Goal: Transaction & Acquisition: Download file/media

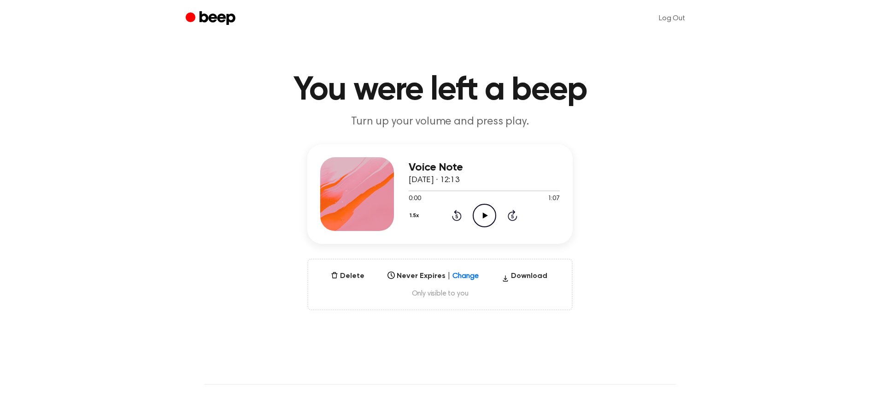
click at [482, 214] on icon "Play Audio" at bounding box center [485, 216] width 24 height 24
click at [532, 278] on button "Download" at bounding box center [524, 278] width 53 height 15
click at [490, 221] on icon "Play Audio" at bounding box center [485, 216] width 24 height 24
click at [416, 217] on button "1.5x" at bounding box center [416, 216] width 14 height 16
click at [424, 274] on span "1.0x" at bounding box center [424, 271] width 12 height 10
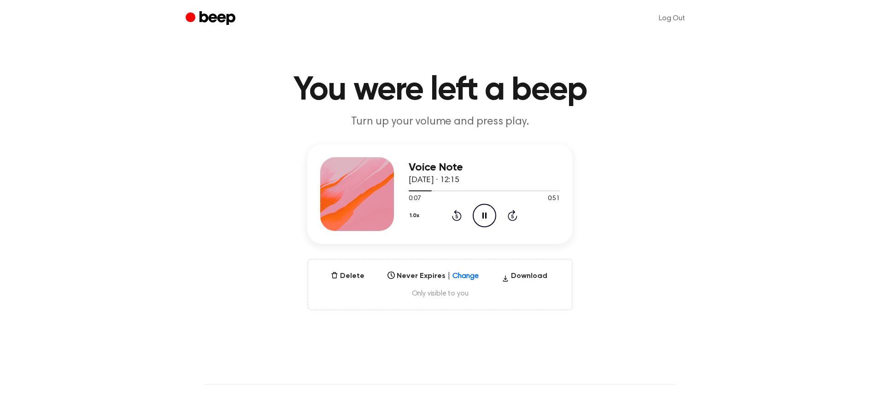
click at [560, 241] on div "Voice Note 17 August 2025 · 12:15 0:07 0:51 Your browser does not support the […" at bounding box center [440, 194] width 266 height 100
click at [533, 278] on button "Download" at bounding box center [524, 278] width 53 height 15
click at [520, 280] on button "Download" at bounding box center [524, 278] width 53 height 15
click at [484, 216] on icon at bounding box center [485, 216] width 5 height 6
click at [484, 216] on icon "Pause Audio" at bounding box center [485, 216] width 24 height 24
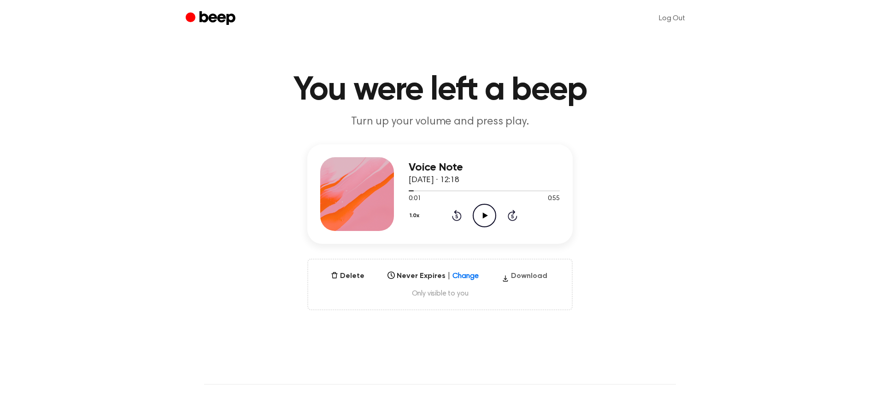
click at [542, 278] on button "Download" at bounding box center [524, 278] width 53 height 15
click at [485, 214] on icon at bounding box center [485, 216] width 5 height 6
click at [485, 214] on icon "Pause Audio" at bounding box center [485, 216] width 24 height 24
click at [526, 277] on button "Download" at bounding box center [524, 278] width 53 height 15
click at [490, 221] on icon "Play Audio" at bounding box center [485, 216] width 24 height 24
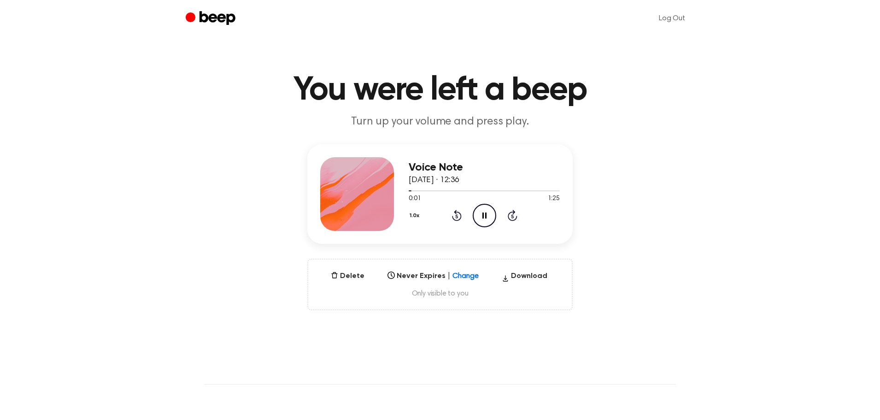
click at [484, 217] on icon "Pause Audio" at bounding box center [485, 216] width 24 height 24
click at [528, 273] on button "Download" at bounding box center [524, 278] width 53 height 15
click at [488, 218] on icon "Play Audio" at bounding box center [485, 216] width 24 height 24
click at [486, 216] on icon at bounding box center [485, 216] width 4 height 6
click at [539, 280] on button "Download" at bounding box center [524, 278] width 53 height 15
